Goal: Task Accomplishment & Management: Use online tool/utility

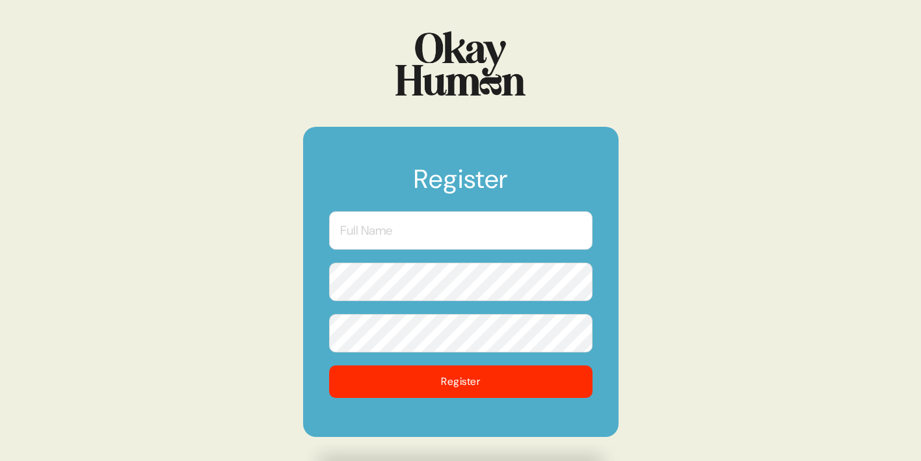
click at [380, 239] on input "text" at bounding box center [461, 230] width 264 height 38
type input "[PERSON_NAME]"
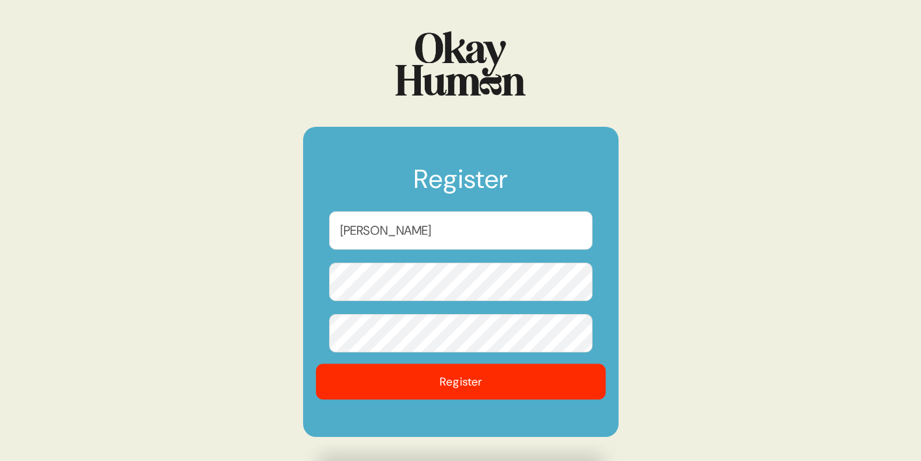
click at [490, 383] on button "Register" at bounding box center [461, 382] width 290 height 36
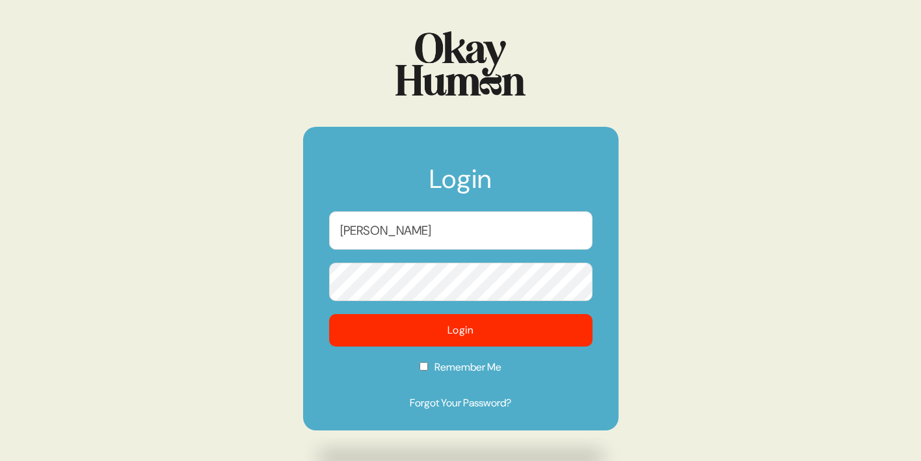
click at [461, 347] on button "Login" at bounding box center [461, 330] width 264 height 33
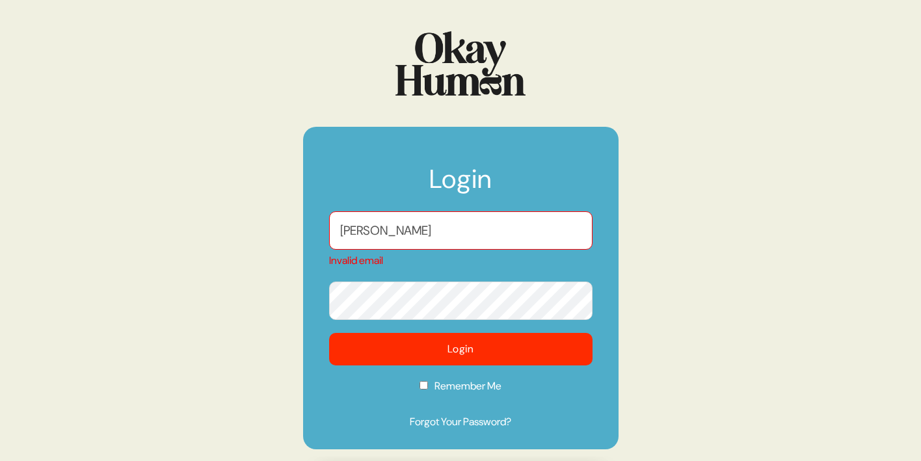
click at [427, 235] on input "[PERSON_NAME]" at bounding box center [461, 230] width 264 height 38
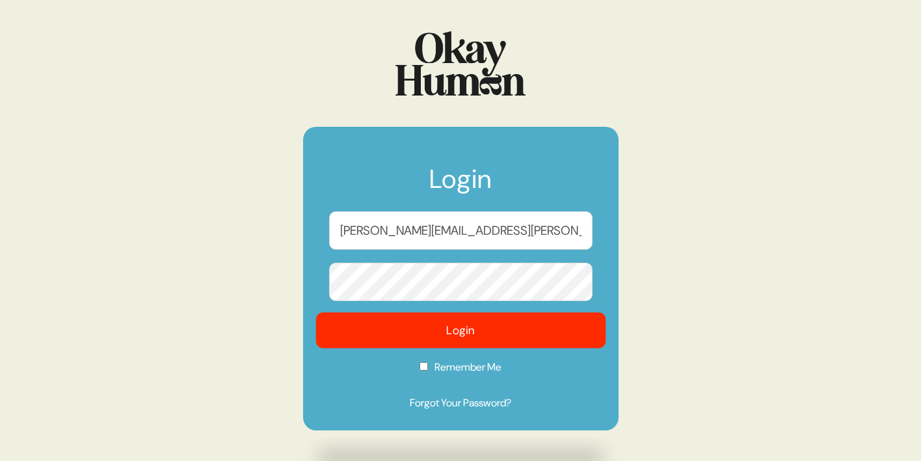
type input "[PERSON_NAME][EMAIL_ADDRESS][PERSON_NAME][DOMAIN_NAME]"
click at [444, 331] on button "Login" at bounding box center [461, 331] width 290 height 36
click at [442, 338] on button "Login" at bounding box center [461, 331] width 290 height 36
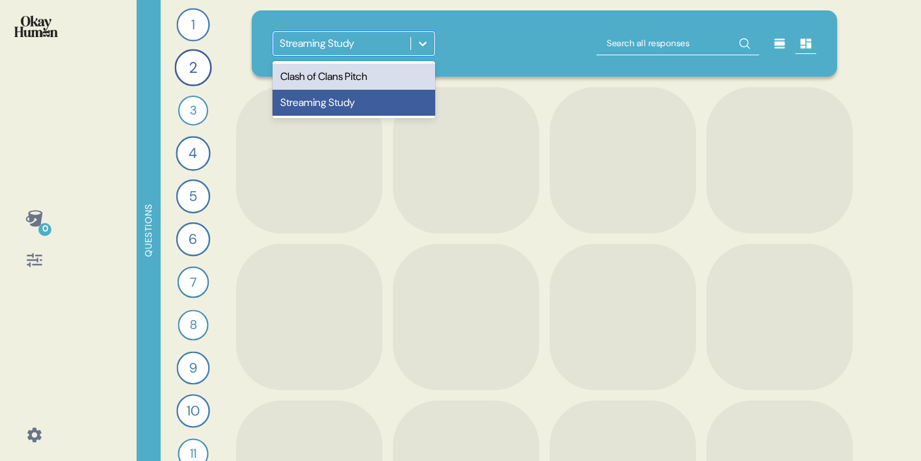
click at [419, 46] on icon at bounding box center [422, 43] width 13 height 13
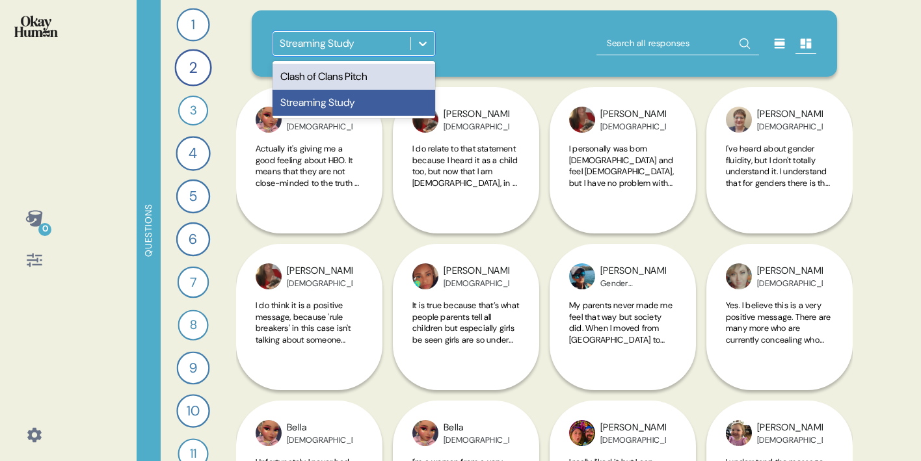
click at [418, 43] on icon at bounding box center [422, 43] width 13 height 13
click at [343, 74] on div "Clash of Clans Pitch" at bounding box center [354, 77] width 163 height 26
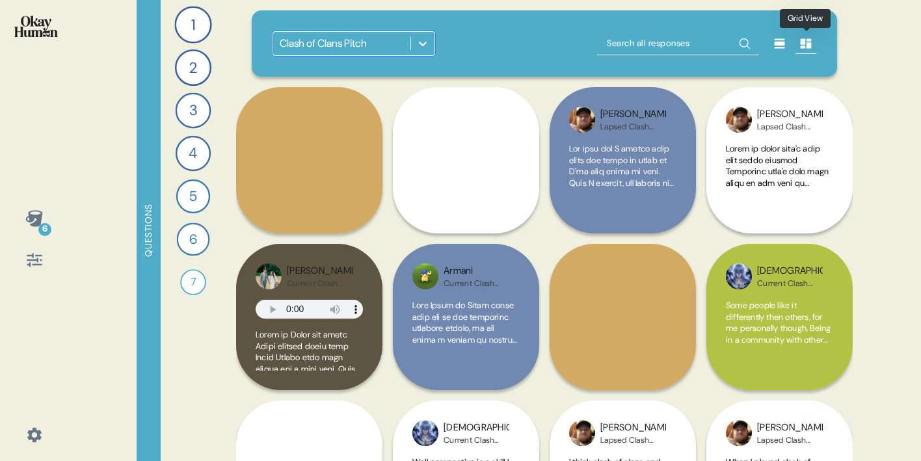
click at [810, 46] on icon at bounding box center [806, 44] width 11 height 10
click at [780, 45] on icon at bounding box center [780, 44] width 10 height 10
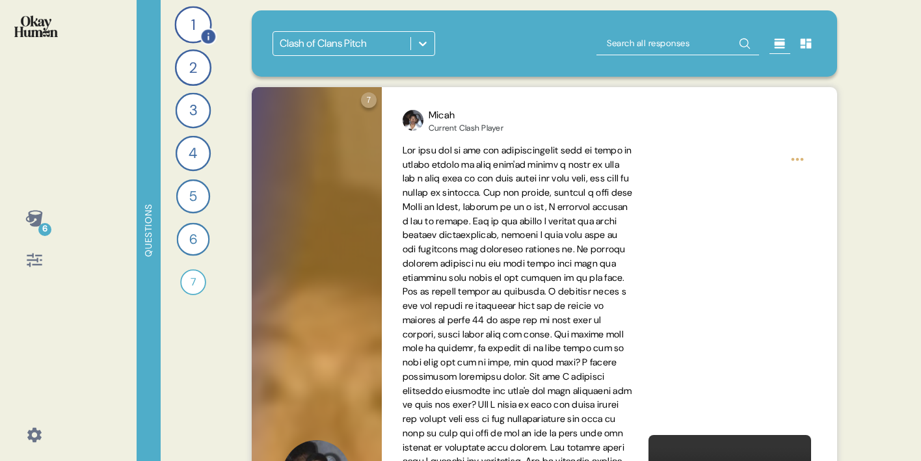
click at [191, 25] on div "1" at bounding box center [192, 24] width 37 height 37
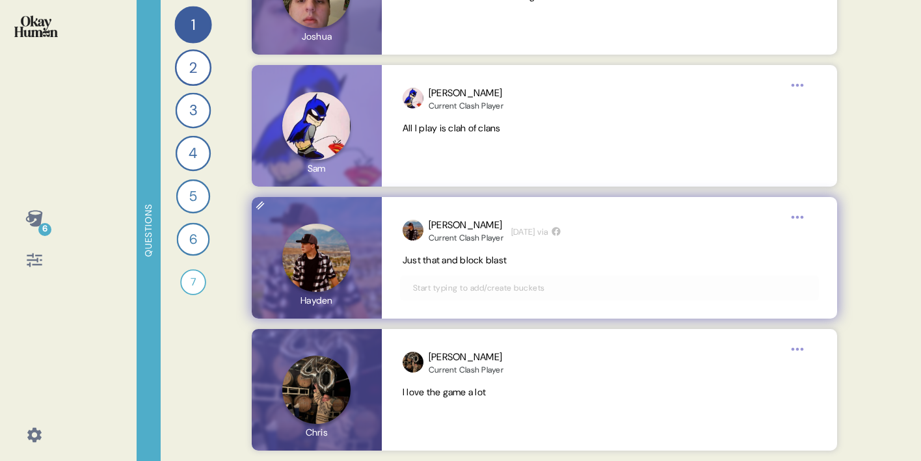
scroll to position [8288, 0]
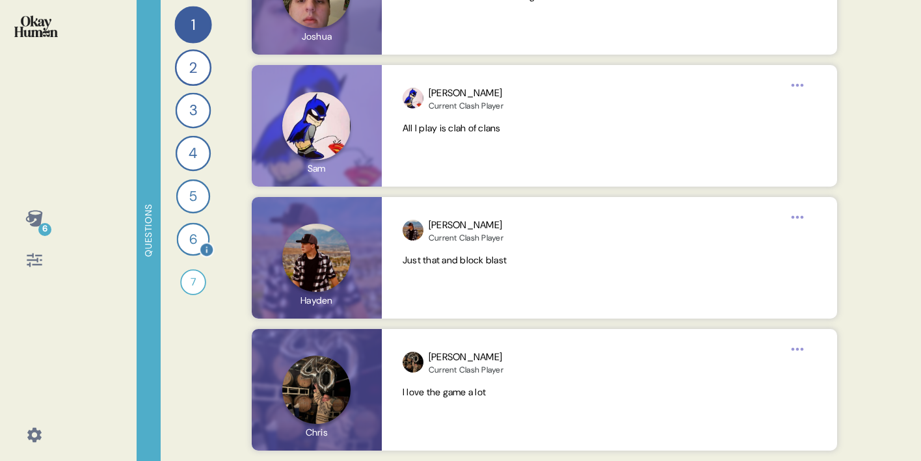
click at [189, 241] on div "6" at bounding box center [193, 239] width 33 height 33
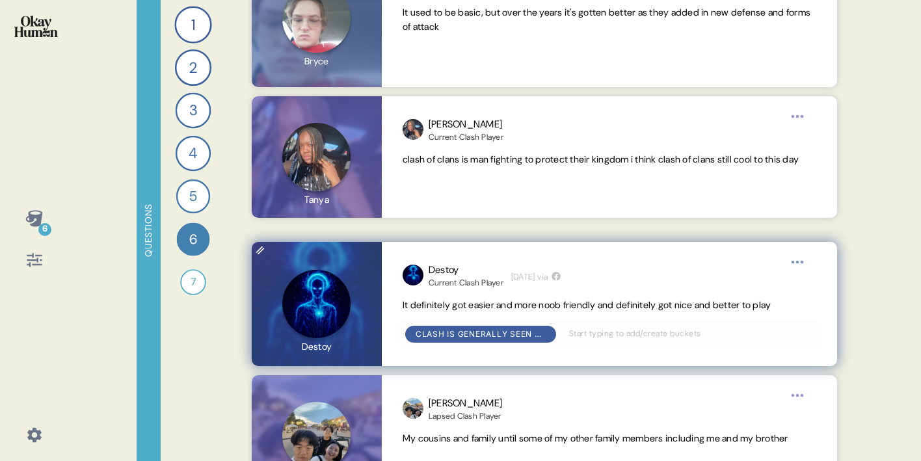
scroll to position [5602, 0]
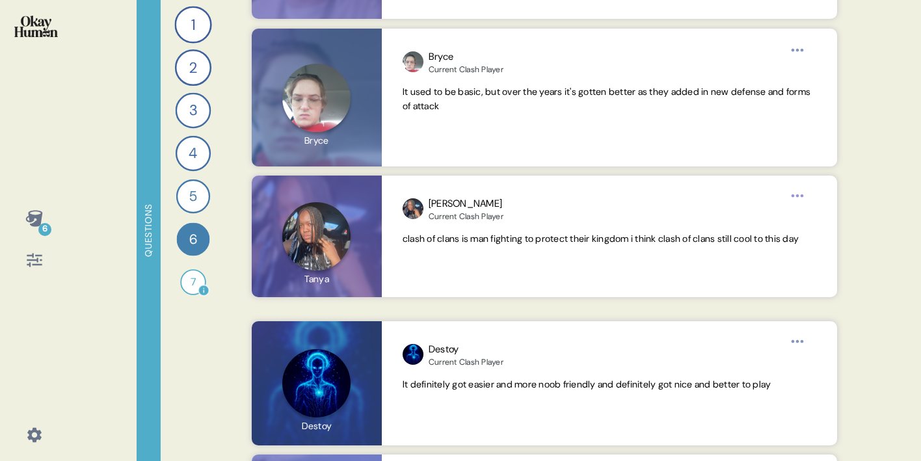
click at [191, 277] on div "7" at bounding box center [193, 282] width 26 height 26
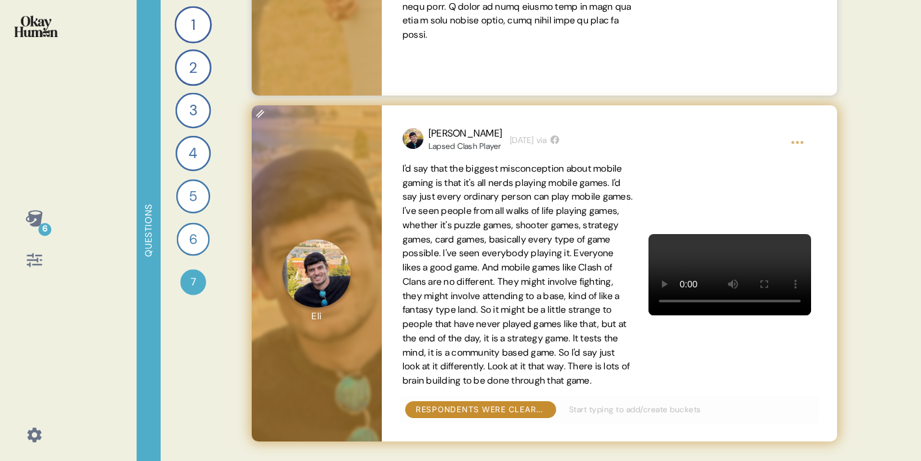
scroll to position [2157, 0]
